Goal: Task Accomplishment & Management: Manage account settings

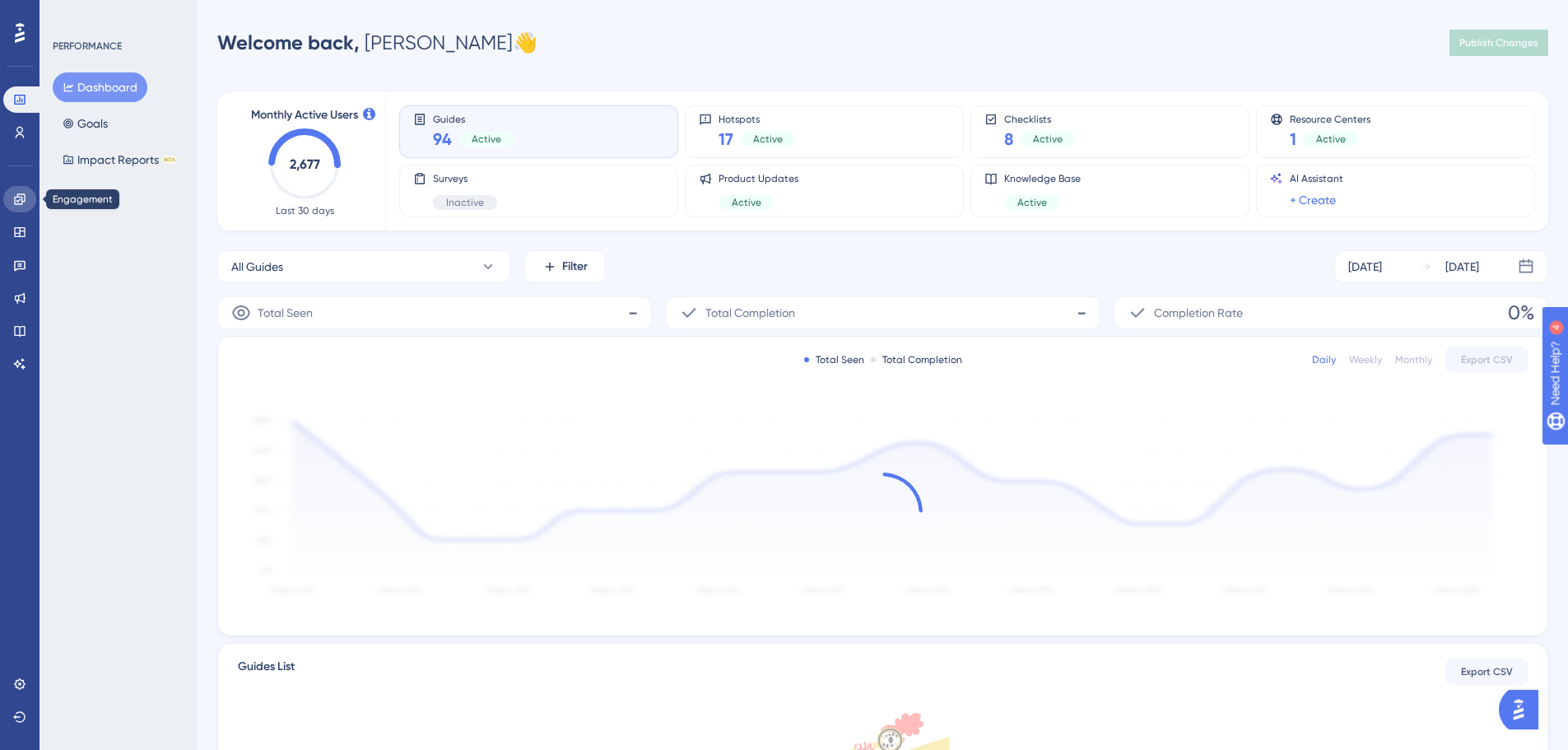
click at [10, 203] on link at bounding box center [20, 199] width 33 height 26
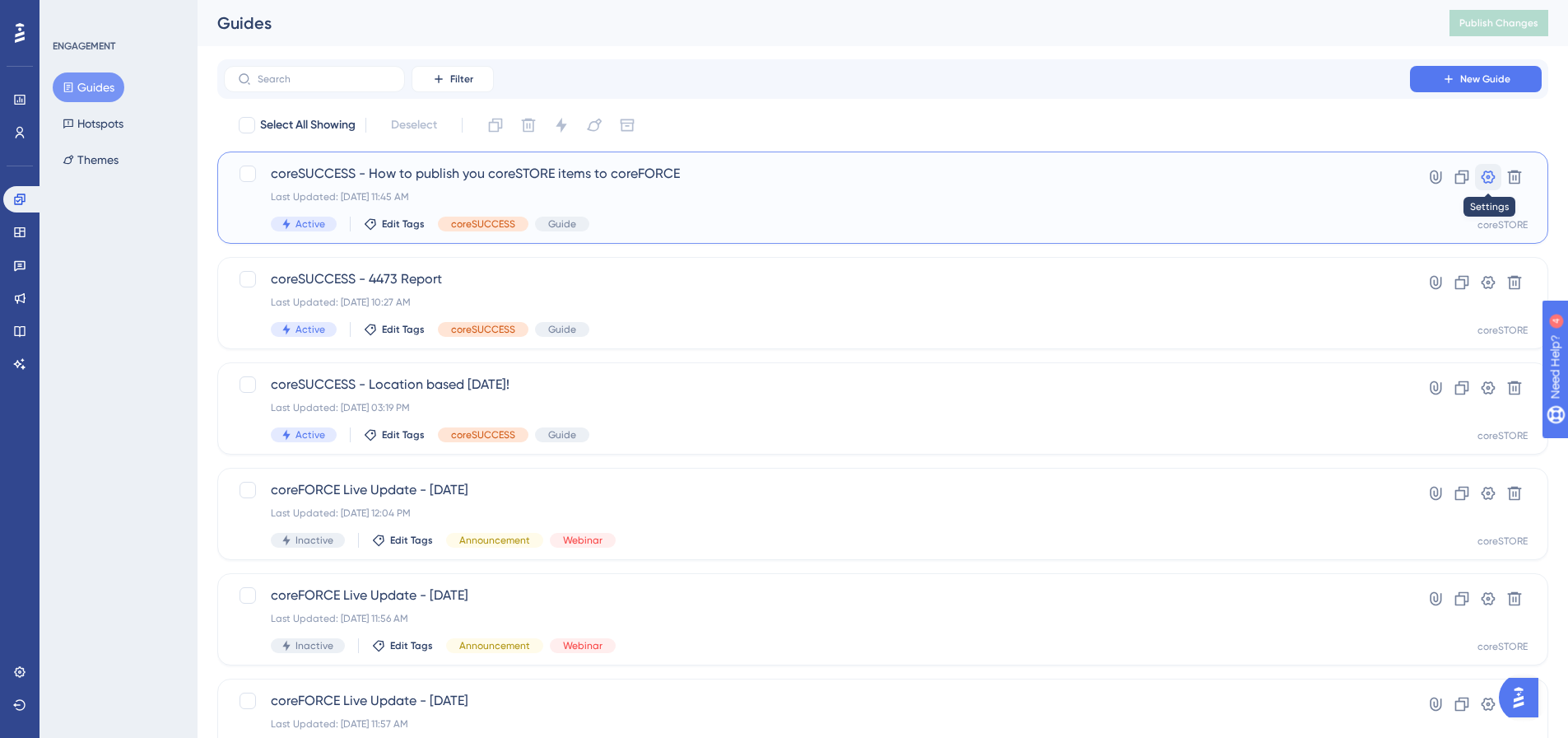
click at [1488, 174] on icon at bounding box center [1488, 176] width 16 height 16
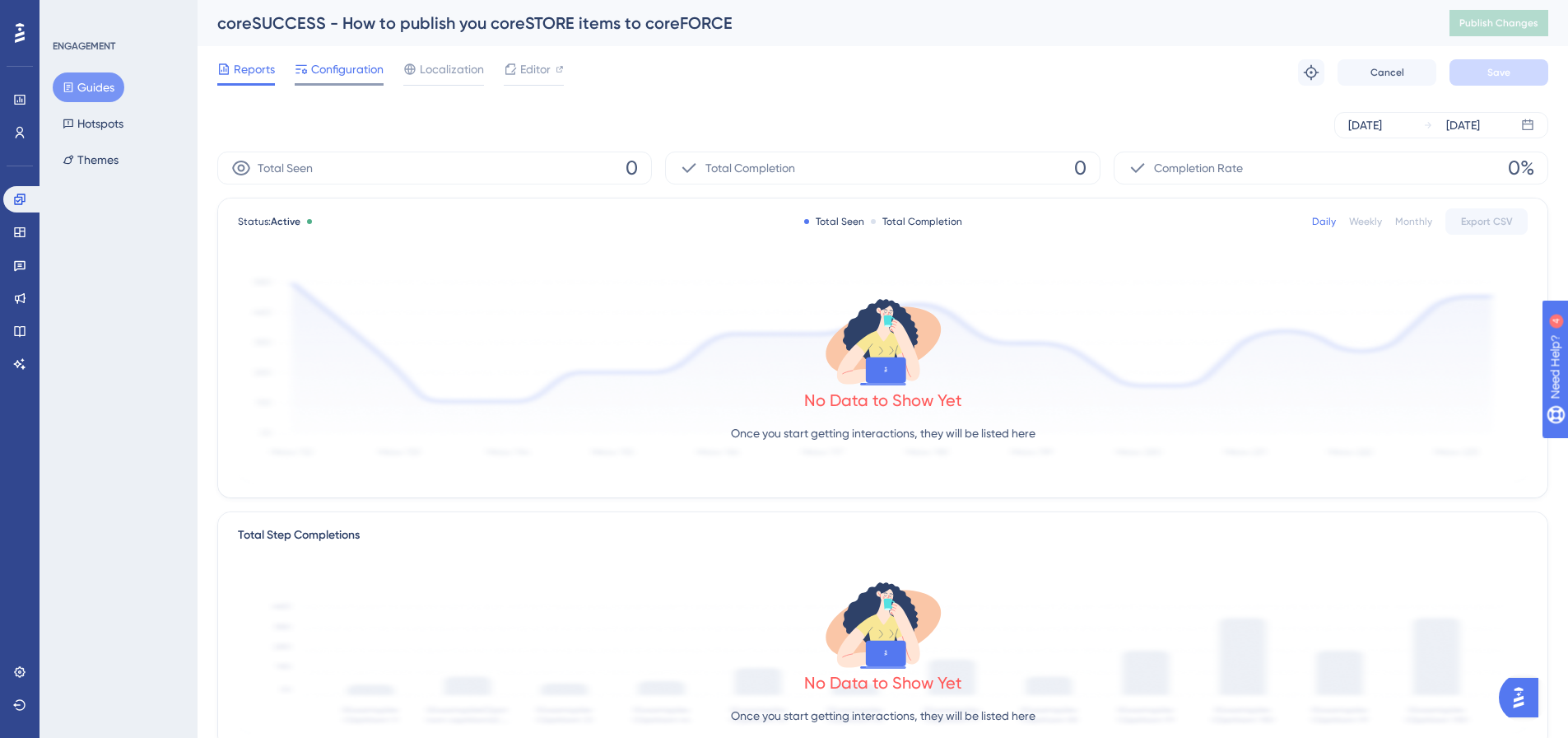
click at [330, 63] on span "Configuration" at bounding box center [348, 69] width 73 height 20
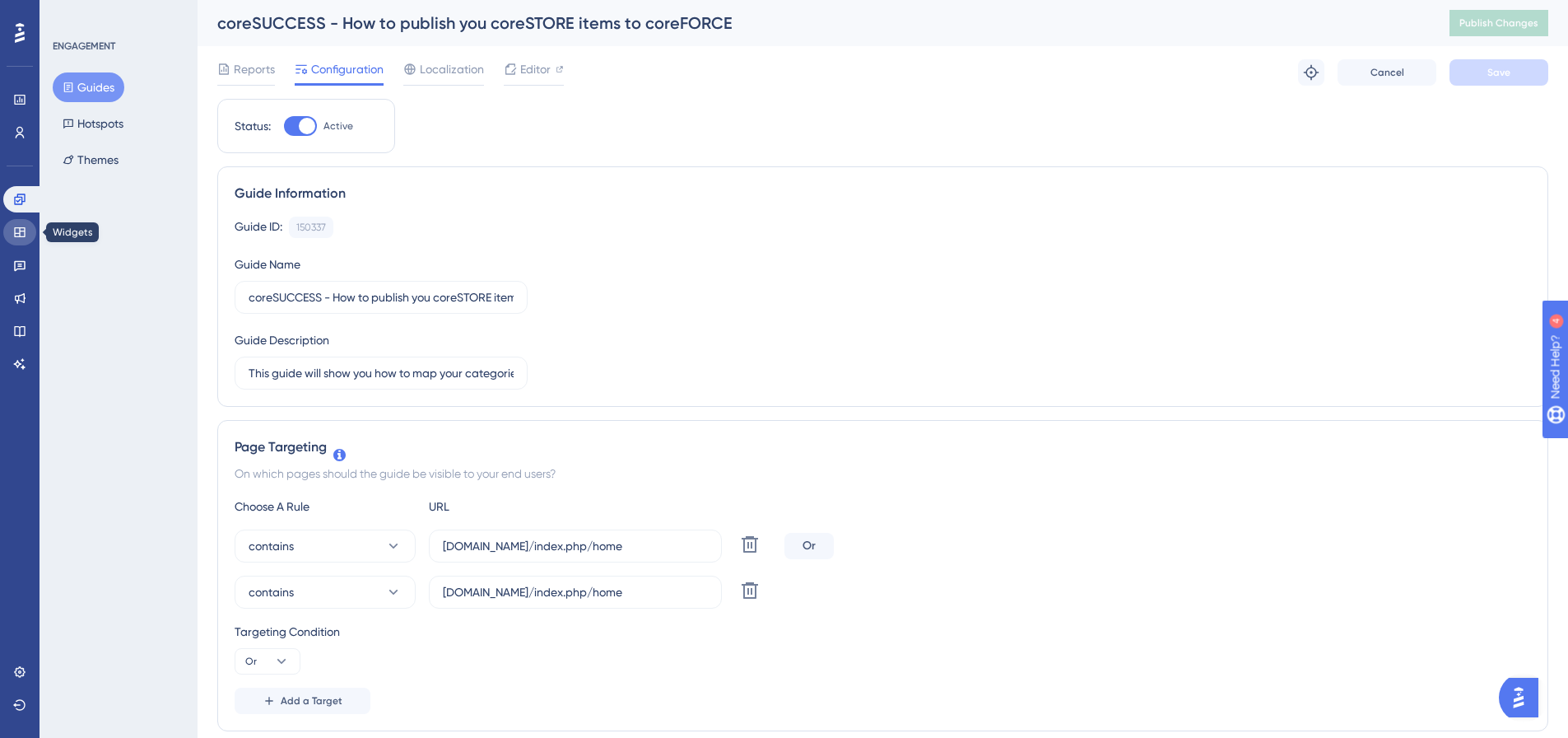
click at [16, 232] on icon at bounding box center [19, 232] width 13 height 13
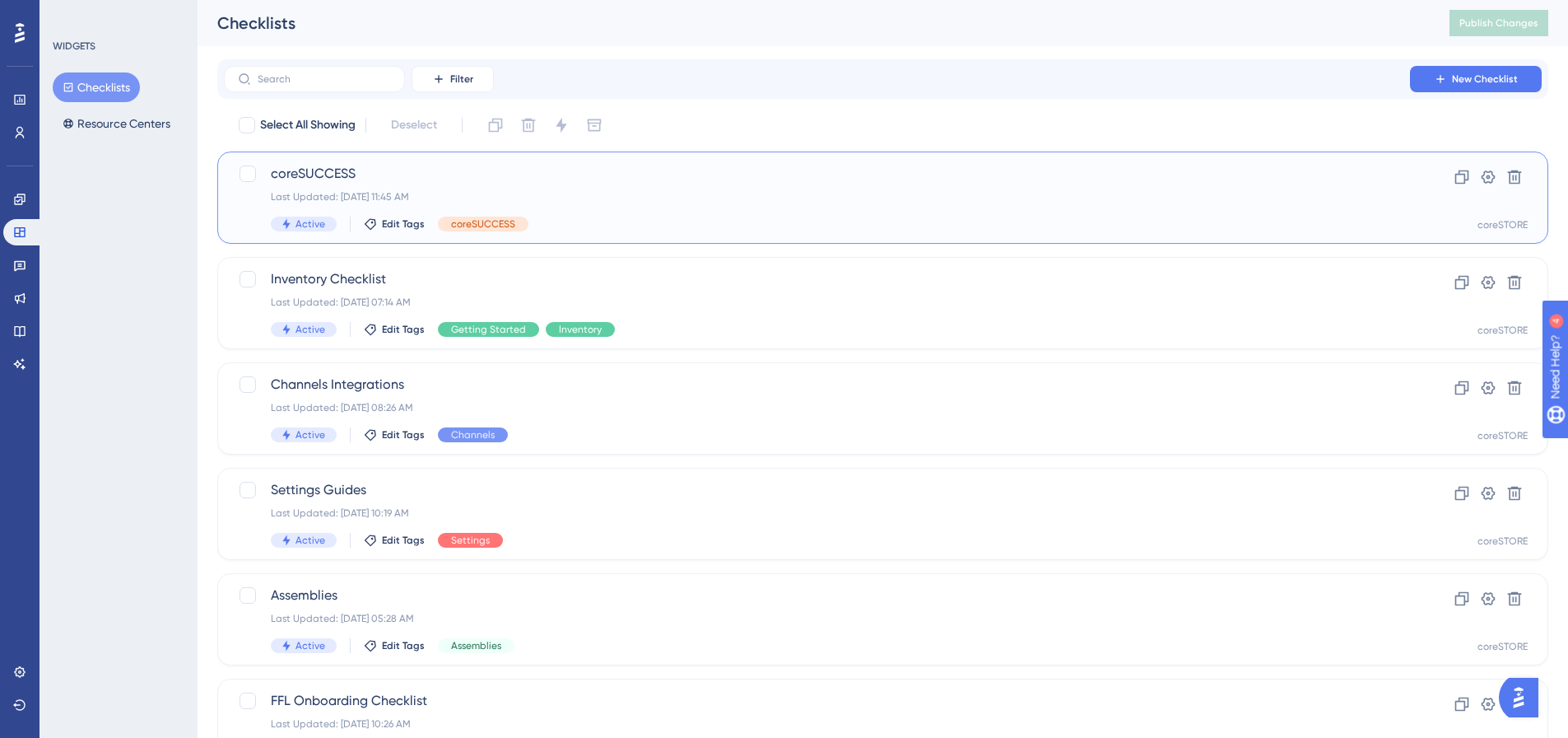
click at [717, 219] on div "Active Edit Tags coreSUCCESS" at bounding box center [816, 223] width 1092 height 15
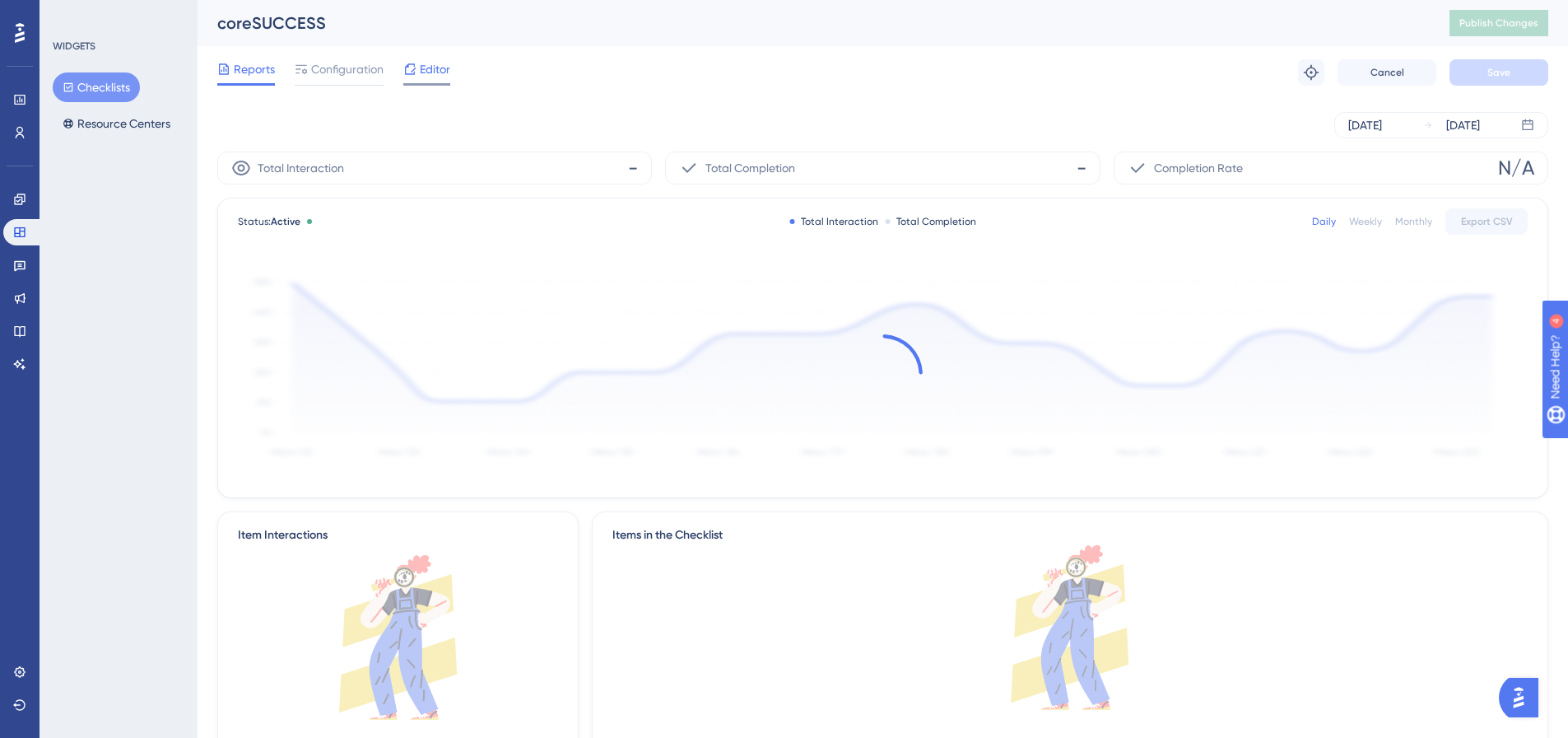
click at [408, 67] on icon at bounding box center [410, 68] width 10 height 10
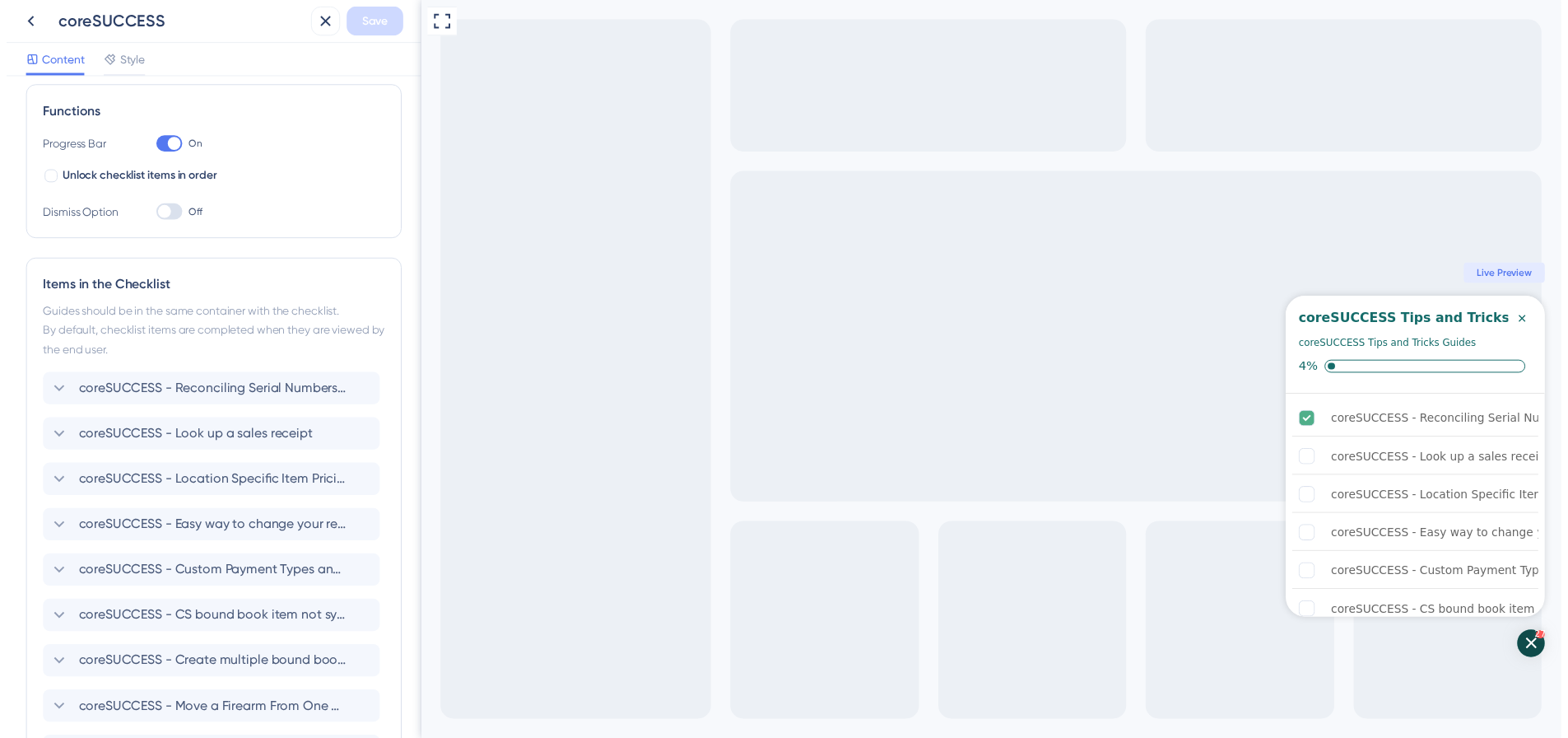
scroll to position [50, 0]
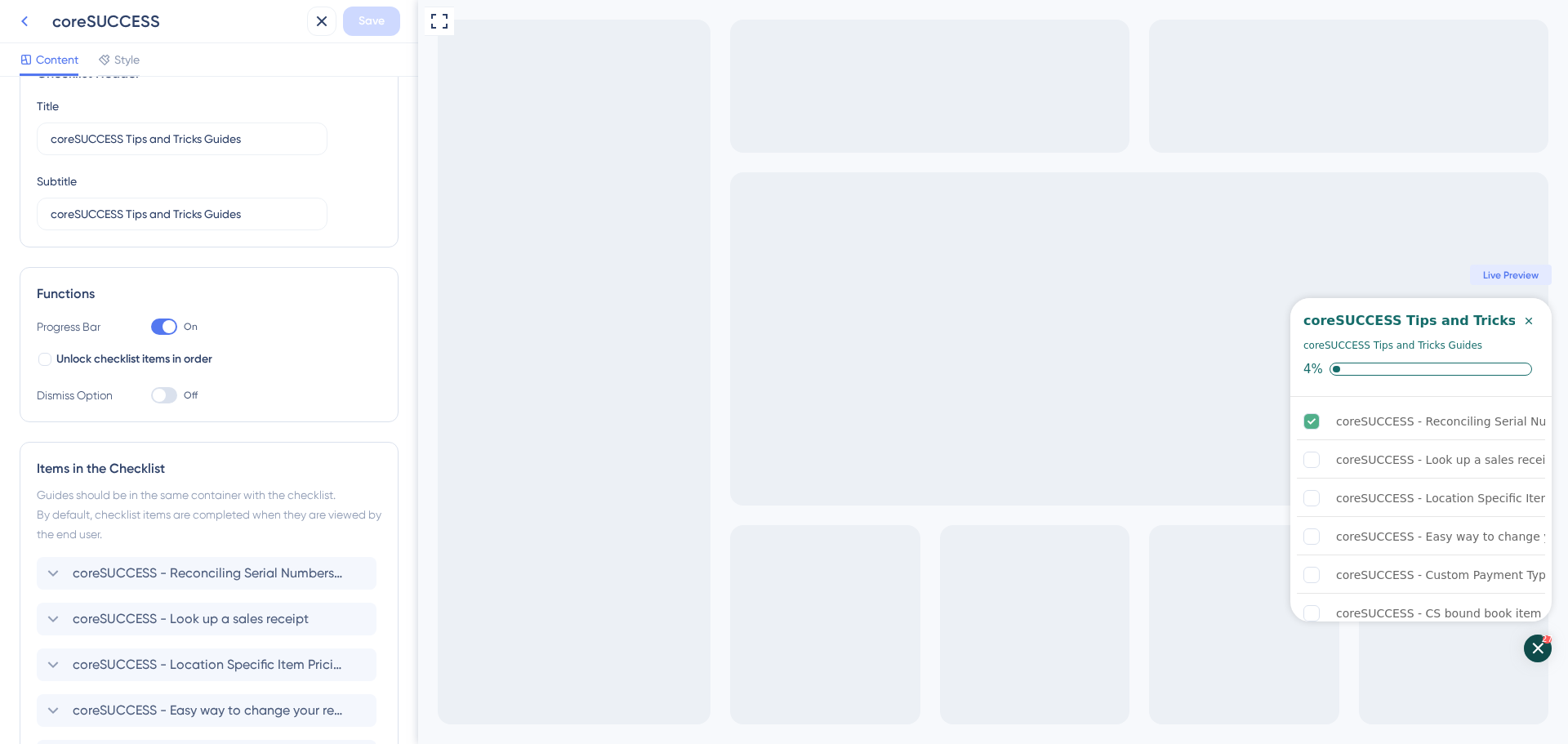
click at [25, 25] on icon at bounding box center [24, 21] width 20 height 20
